Goal: Information Seeking & Learning: Learn about a topic

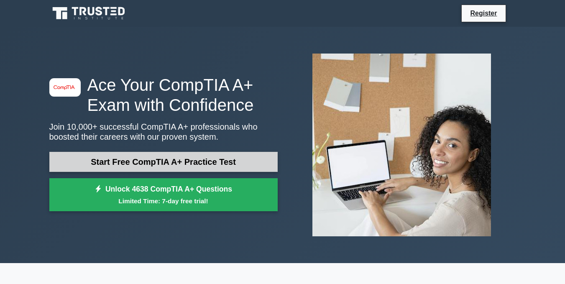
click at [189, 160] on link "Start Free CompTIA A+ Practice Test" at bounding box center [163, 162] width 228 height 20
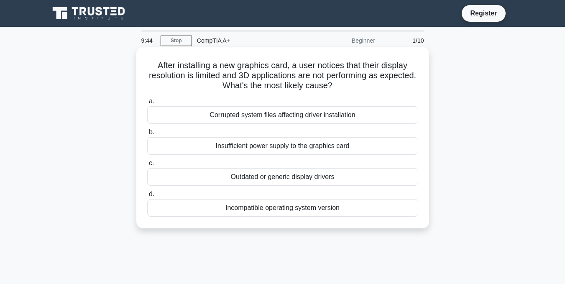
click at [317, 179] on div "Outdated or generic display drivers" at bounding box center [282, 177] width 271 height 18
click at [147, 166] on input "c. Outdated or generic display drivers" at bounding box center [147, 163] width 0 height 5
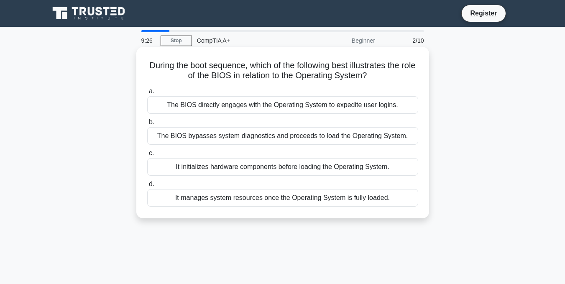
click at [353, 168] on div "It initializes hardware components before loading the Operating System." at bounding box center [282, 167] width 271 height 18
click at [147, 156] on input "c. It initializes hardware components before loading the Operating System." at bounding box center [147, 153] width 0 height 5
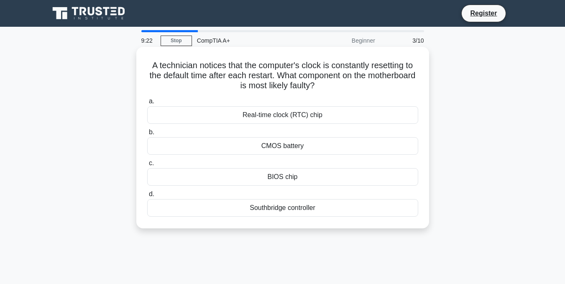
click at [292, 146] on div "CMOS battery" at bounding box center [282, 146] width 271 height 18
click at [147, 135] on input "b. CMOS battery" at bounding box center [147, 132] width 0 height 5
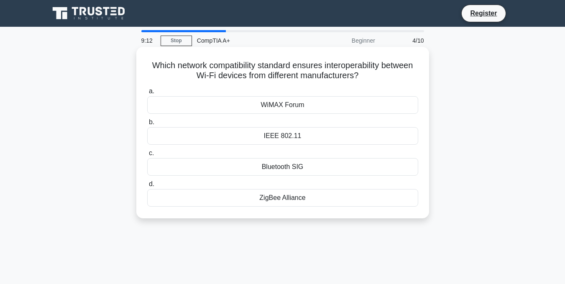
click at [290, 197] on div "ZigBee Alliance" at bounding box center [282, 198] width 271 height 18
click at [147, 187] on input "d. ZigBee Alliance" at bounding box center [147, 184] width 0 height 5
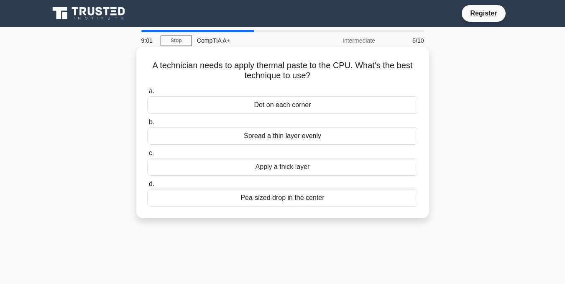
click at [309, 133] on div "Spread a thin layer evenly" at bounding box center [282, 136] width 271 height 18
click at [147, 125] on input "b. Spread a thin layer evenly" at bounding box center [147, 122] width 0 height 5
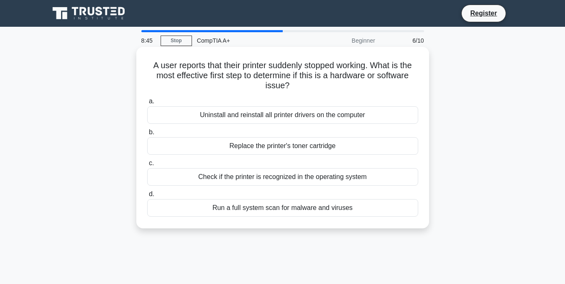
click at [368, 115] on div "Uninstall and reinstall all printer drivers on the computer" at bounding box center [282, 115] width 271 height 18
click at [147, 104] on input "a. Uninstall and reinstall all printer drivers on the computer" at bounding box center [147, 101] width 0 height 5
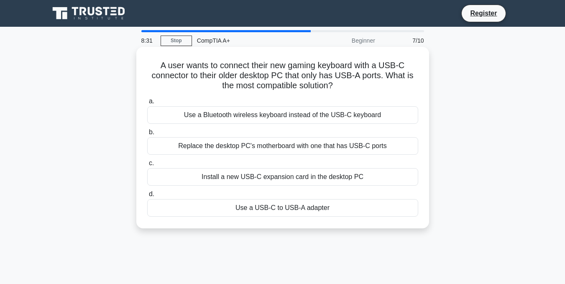
click at [316, 208] on div "Use a USB-C to USB-A adapter" at bounding box center [282, 208] width 271 height 18
click at [147, 197] on input "d. Use a USB-C to USB-A adapter" at bounding box center [147, 194] width 0 height 5
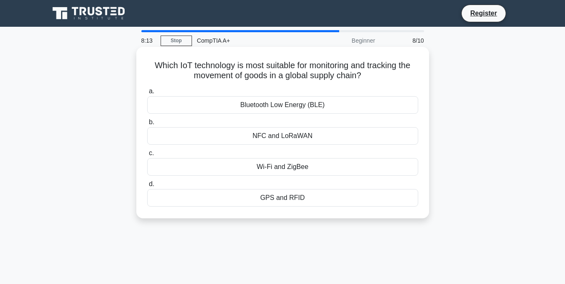
click at [299, 201] on div "GPS and RFID" at bounding box center [282, 198] width 271 height 18
click at [147, 187] on input "d. GPS and RFID" at bounding box center [147, 184] width 0 height 5
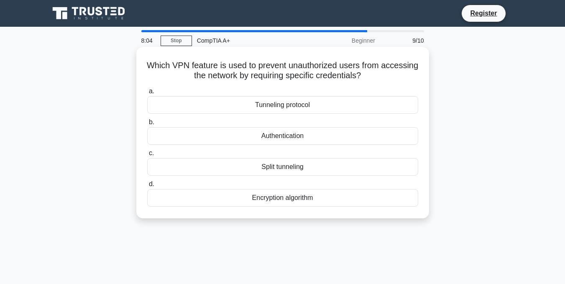
click at [314, 136] on div "Authentication" at bounding box center [282, 136] width 271 height 18
click at [147, 125] on input "b. Authentication" at bounding box center [147, 122] width 0 height 5
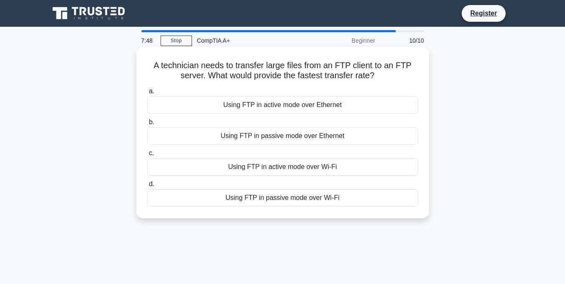
click at [351, 105] on div "Using FTP in active mode over Ethernet" at bounding box center [282, 105] width 271 height 18
click at [147, 94] on input "a. Using FTP in active mode over Ethernet" at bounding box center [147, 91] width 0 height 5
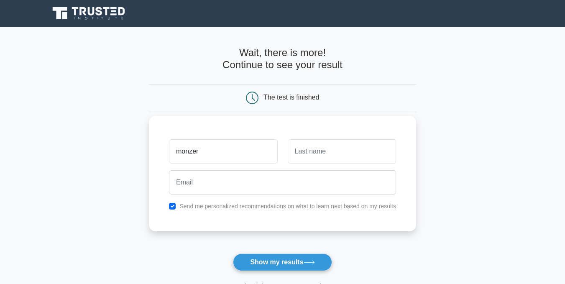
type input "monzer"
type input "mohtar"
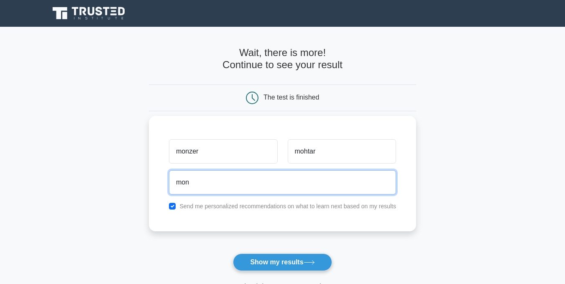
type input "monthermohtar7@gmail.com"
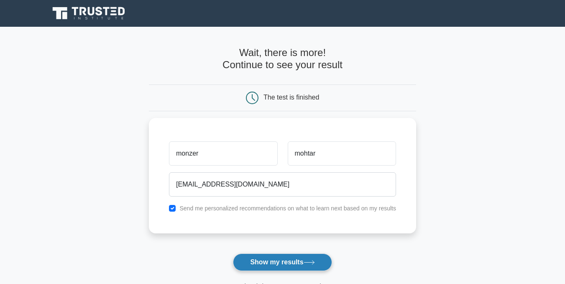
click at [277, 260] on button "Show my results" at bounding box center [282, 263] width 99 height 18
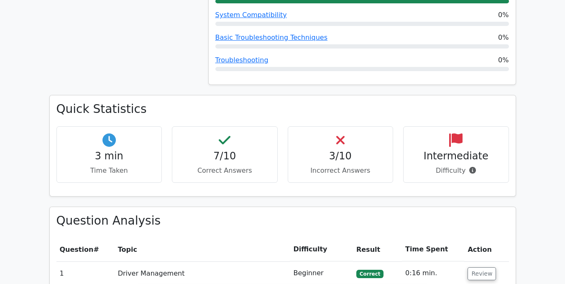
scroll to position [516, 0]
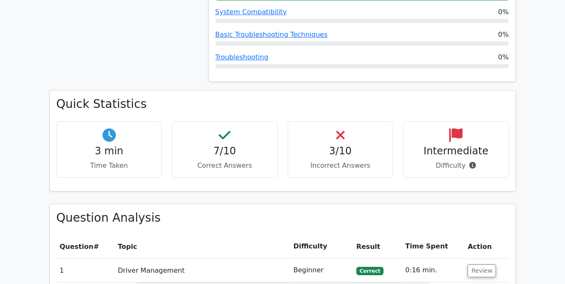
click at [317, 161] on p "Incorrect Answers" at bounding box center [341, 166] width 92 height 10
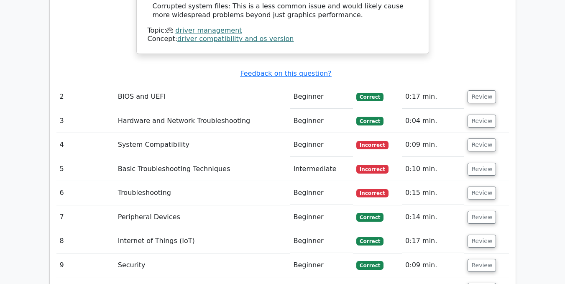
scroll to position [1141, 0]
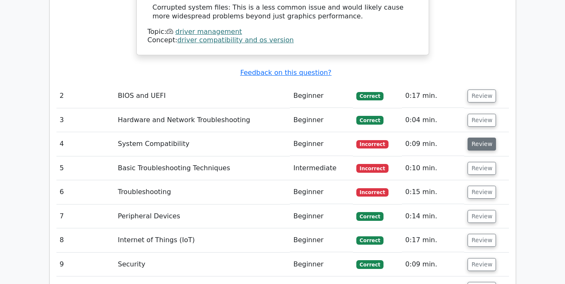
click at [478, 138] on button "Review" at bounding box center [482, 144] width 28 height 13
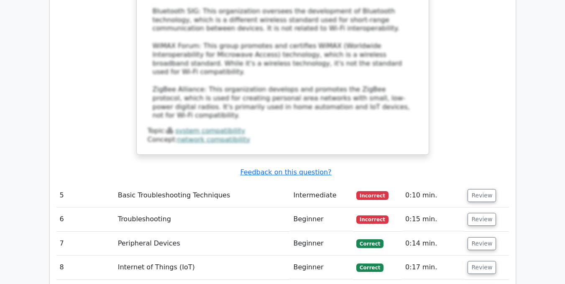
scroll to position [1590, 0]
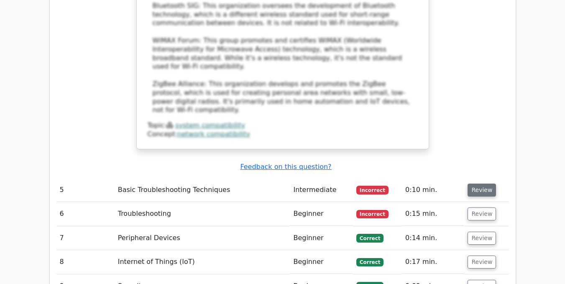
click at [473, 184] on button "Review" at bounding box center [482, 190] width 28 height 13
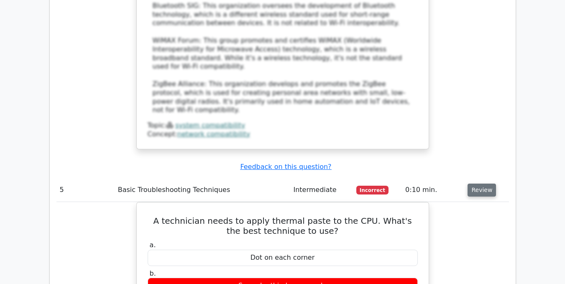
click at [474, 184] on button "Review" at bounding box center [482, 190] width 28 height 13
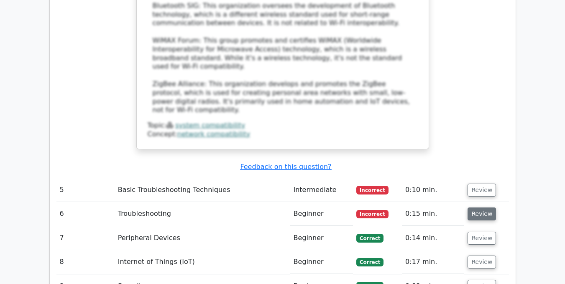
click at [472, 207] on button "Review" at bounding box center [482, 213] width 28 height 13
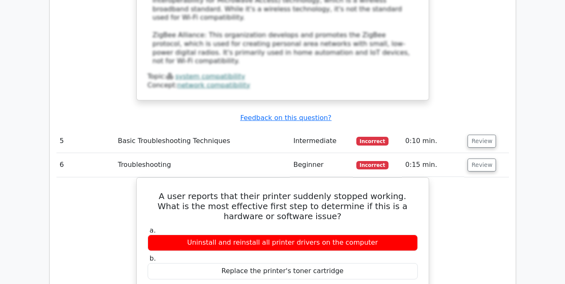
scroll to position [1637, 0]
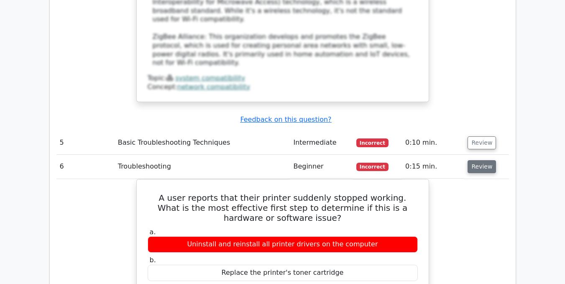
click at [473, 160] on button "Review" at bounding box center [482, 166] width 28 height 13
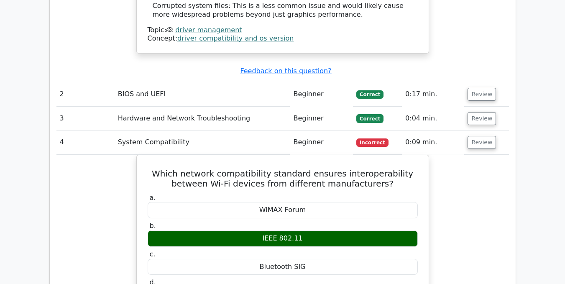
scroll to position [1149, 0]
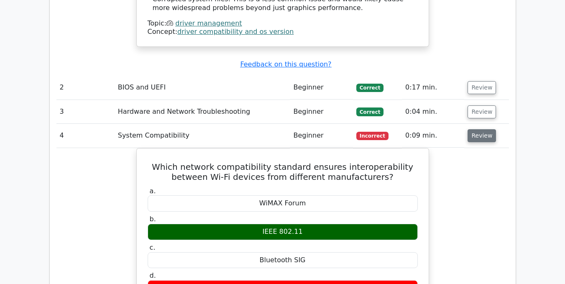
click at [479, 129] on button "Review" at bounding box center [482, 135] width 28 height 13
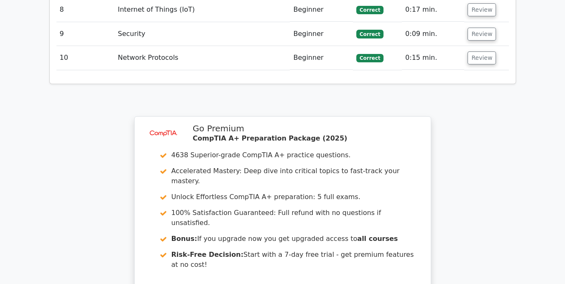
scroll to position [1500, 0]
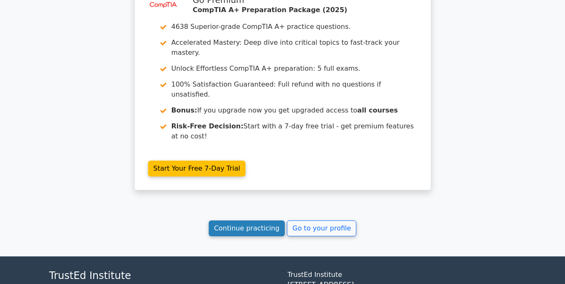
click at [274, 220] on link "Continue practicing" at bounding box center [247, 228] width 77 height 16
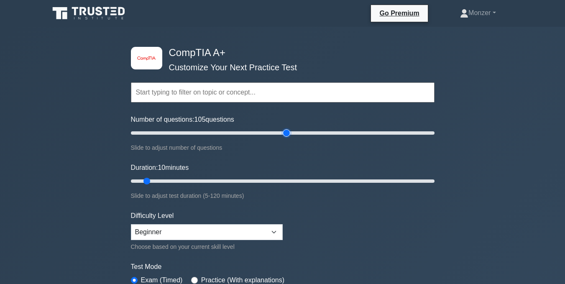
click at [289, 137] on input "Number of questions: 105 questions" at bounding box center [283, 133] width 304 height 10
drag, startPoint x: 285, startPoint y: 132, endPoint x: 157, endPoint y: 133, distance: 128.0
type input "20"
click at [157, 133] on input "Number of questions: 20 questions" at bounding box center [283, 133] width 304 height 10
click at [243, 235] on select "Beginner Intermediate Expert" at bounding box center [207, 232] width 152 height 16
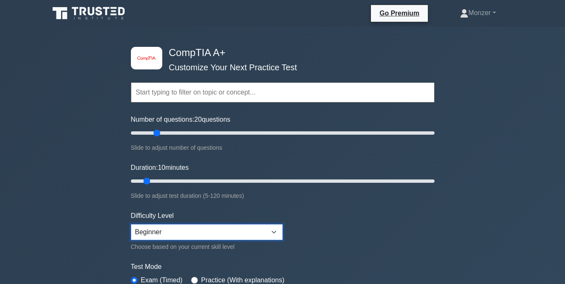
select select "expert"
click at [131, 224] on select "Beginner Intermediate Expert" at bounding box center [207, 232] width 152 height 16
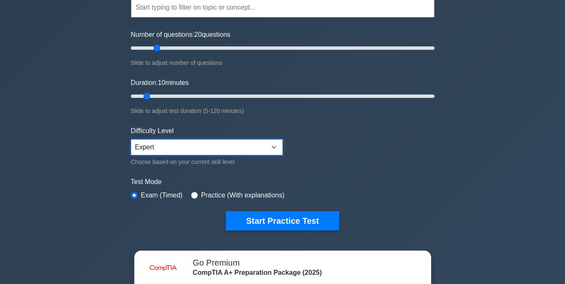
scroll to position [87, 0]
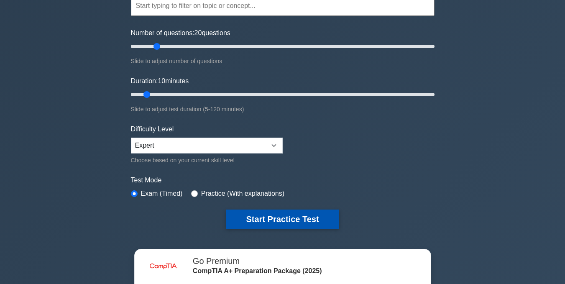
click at [303, 220] on button "Start Practice Test" at bounding box center [282, 219] width 113 height 19
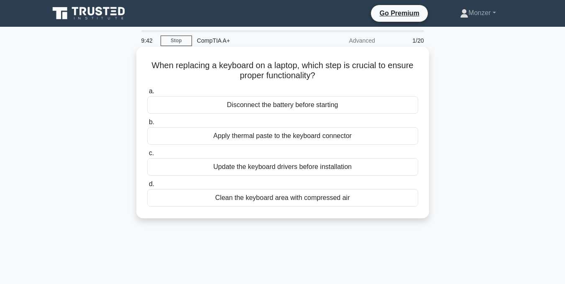
click at [348, 166] on div "Update the keyboard drivers before installation" at bounding box center [282, 167] width 271 height 18
click at [147, 156] on input "c. Update the keyboard drivers before installation" at bounding box center [147, 153] width 0 height 5
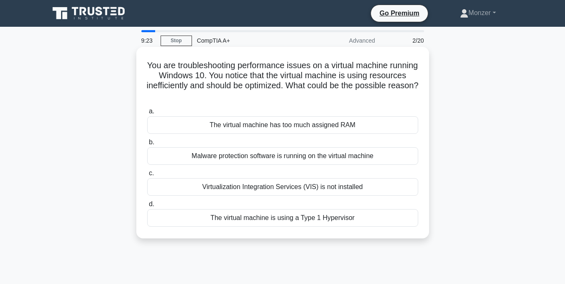
click at [335, 156] on div "Malware protection software is running on the virtual machine" at bounding box center [282, 156] width 271 height 18
click at [147, 145] on input "b. Malware protection software is running on the virtual machine" at bounding box center [147, 142] width 0 height 5
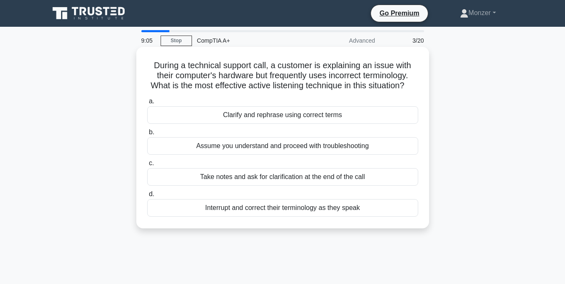
click at [317, 186] on div "Take notes and ask for clarification at the end of the call" at bounding box center [282, 177] width 271 height 18
click at [147, 166] on input "c. Take notes and ask for clarification at the end of the call" at bounding box center [147, 163] width 0 height 5
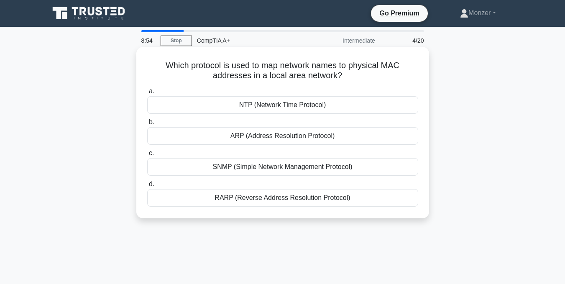
click at [317, 134] on div "ARP (Address Resolution Protocol)" at bounding box center [282, 136] width 271 height 18
click at [147, 125] on input "[PERSON_NAME] (Address Resolution Protocol)" at bounding box center [147, 122] width 0 height 5
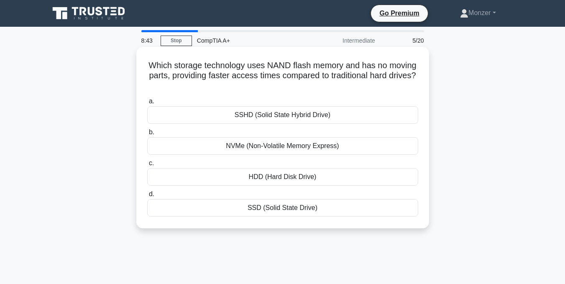
click at [282, 209] on div "SSD (Solid State Drive)" at bounding box center [282, 208] width 271 height 18
click at [147, 197] on input "d. SSD (Solid State Drive)" at bounding box center [147, 194] width 0 height 5
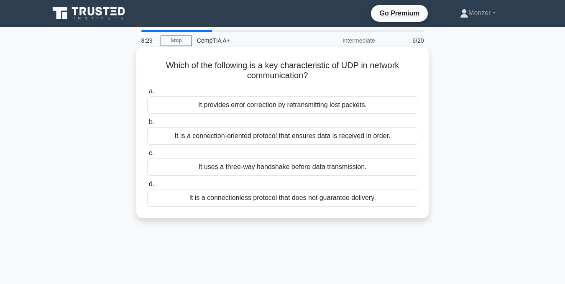
click at [337, 201] on div "It is a connectionless protocol that does not guarantee delivery." at bounding box center [282, 198] width 271 height 18
click at [147, 187] on input "d. It is a connectionless protocol that does not guarantee delivery." at bounding box center [147, 184] width 0 height 5
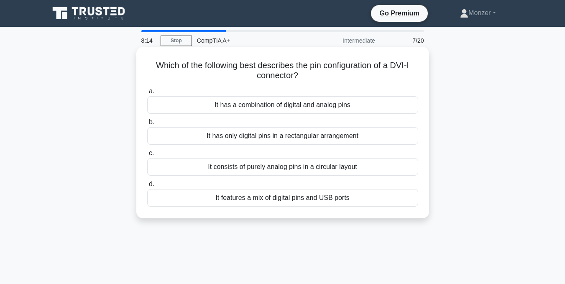
click at [333, 109] on div "It has a combination of digital and analog pins" at bounding box center [282, 105] width 271 height 18
click at [147, 94] on input "a. It has a combination of digital and analog pins" at bounding box center [147, 91] width 0 height 5
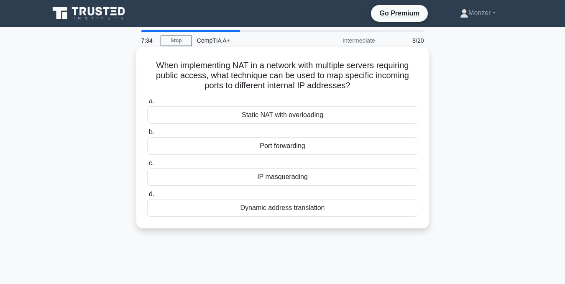
click at [301, 149] on div "Port forwarding" at bounding box center [282, 146] width 271 height 18
click at [147, 135] on input "b. Port forwarding" at bounding box center [147, 132] width 0 height 5
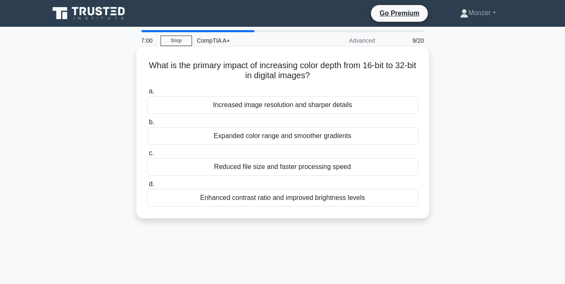
click at [327, 110] on div "Increased image resolution and sharper details" at bounding box center [282, 105] width 271 height 18
click at [147, 94] on input "a. Increased image resolution and sharper details" at bounding box center [147, 91] width 0 height 5
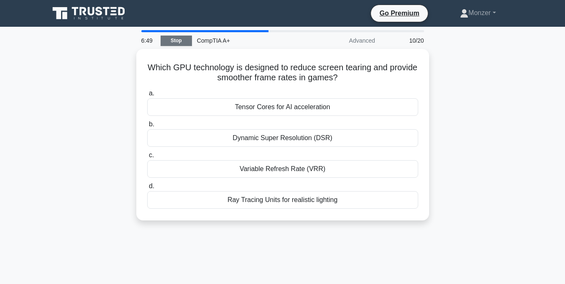
click at [187, 42] on link "Stop" at bounding box center [176, 41] width 31 height 10
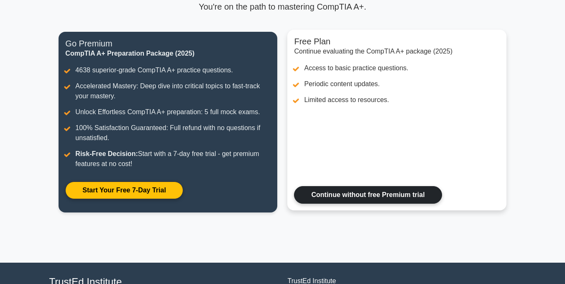
scroll to position [117, 0]
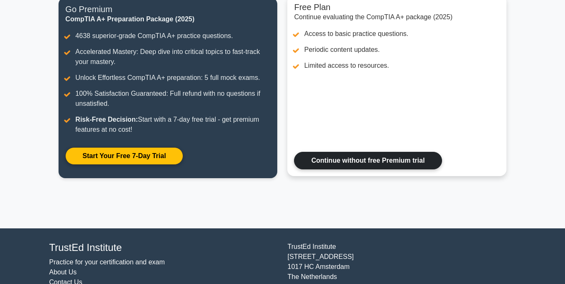
click at [323, 153] on link "Continue without free Premium trial" at bounding box center [368, 161] width 148 height 18
